Goal: Task Accomplishment & Management: Use online tool/utility

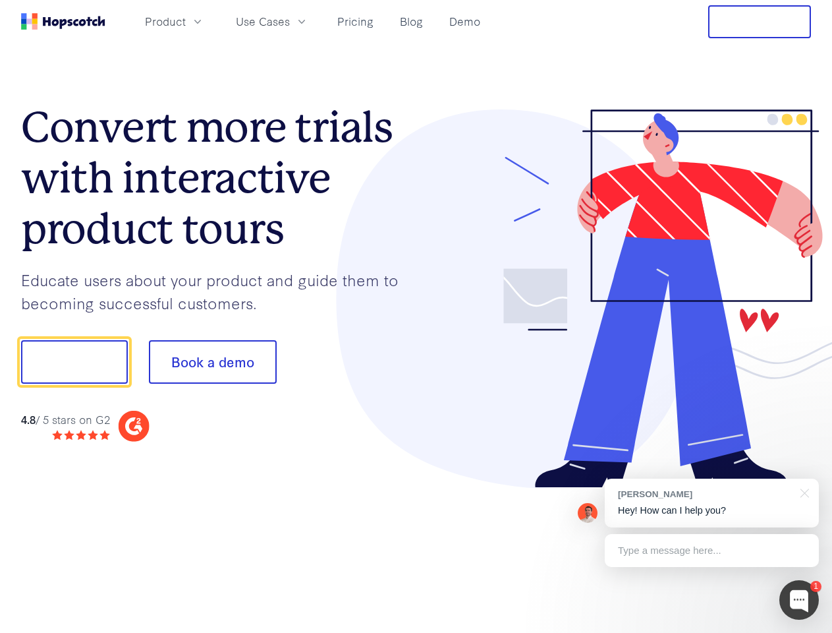
click at [416, 316] on div at bounding box center [613, 298] width 395 height 379
click at [186, 21] on span "Product" at bounding box center [165, 21] width 41 height 16
click at [290, 21] on span "Use Cases" at bounding box center [263, 21] width 54 height 16
click at [760, 22] on button "Free Trial" at bounding box center [759, 21] width 103 height 33
click at [74, 362] on button "Show me!" at bounding box center [74, 361] width 107 height 43
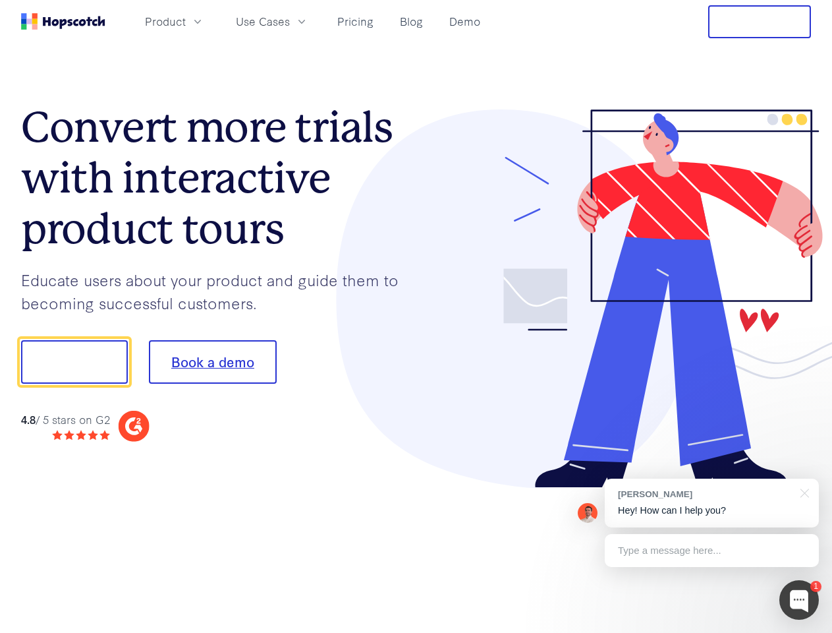
click at [212, 362] on button "Book a demo" at bounding box center [213, 361] width 128 height 43
click at [799, 600] on div at bounding box center [799, 600] width 40 height 40
click at [712, 503] on div "[PERSON_NAME] Hey! How can I help you?" at bounding box center [712, 502] width 214 height 49
click at [803, 492] on div at bounding box center [695, 359] width 247 height 439
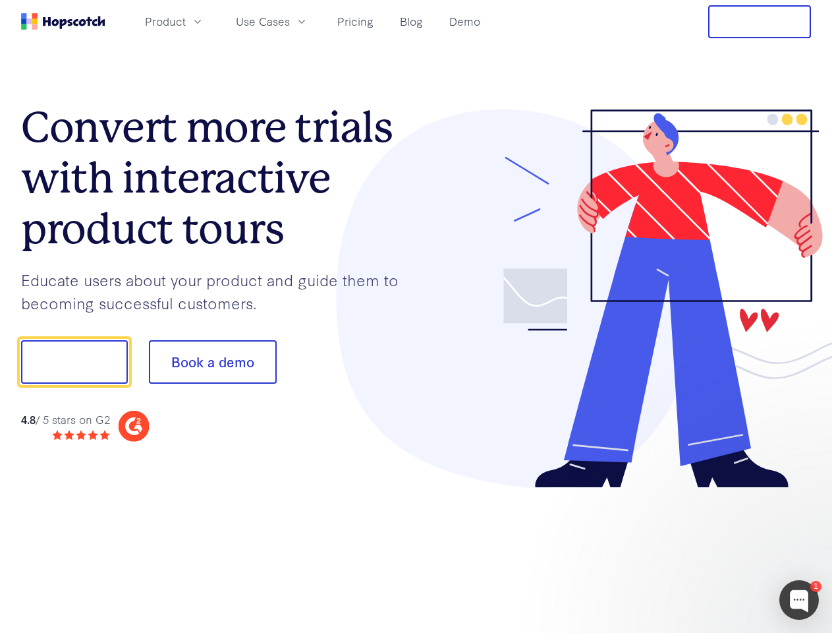
click at [712, 550] on div at bounding box center [695, 448] width 247 height 263
